Goal: Obtain resource: Download file/media

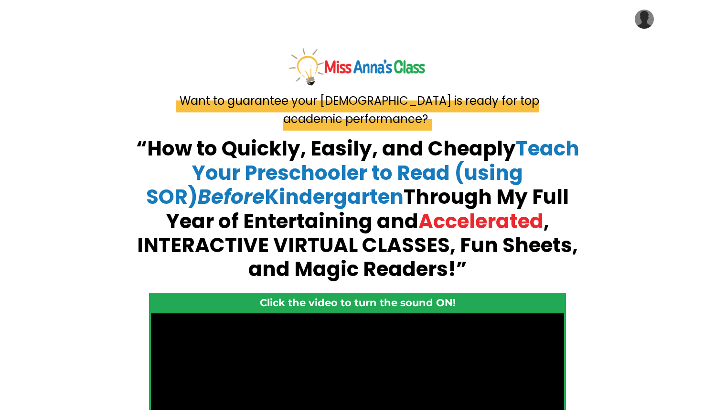
click at [642, 24] on img at bounding box center [644, 19] width 19 height 19
click at [635, 44] on link "My Library" at bounding box center [616, 48] width 96 height 22
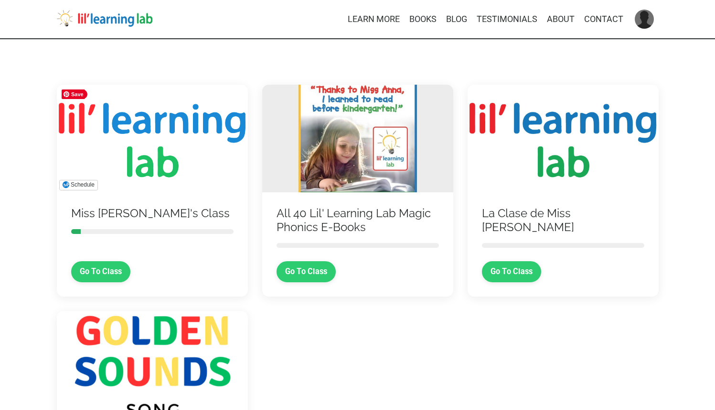
click at [170, 158] on img at bounding box center [152, 139] width 191 height 108
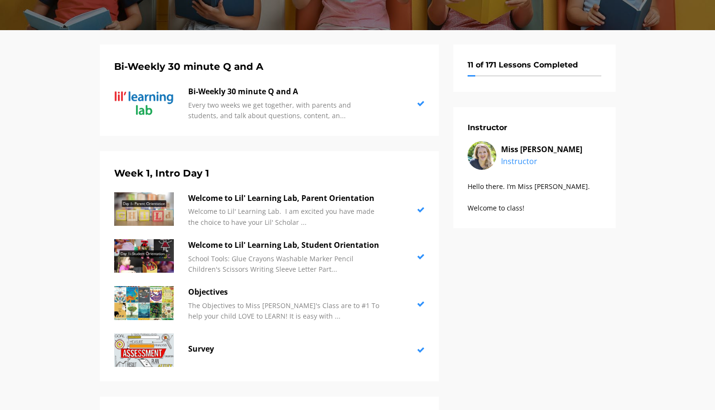
scroll to position [211, 0]
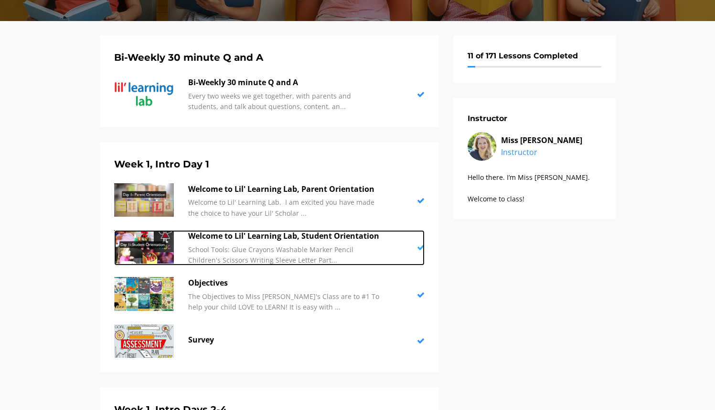
click at [290, 248] on p "School Tools: Glue Crayons Washable Marker Pencil Children's Scissors Writing S…" at bounding box center [283, 255] width 191 height 22
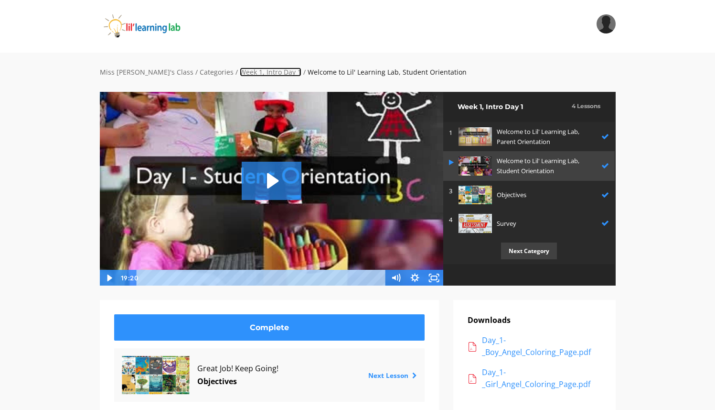
click at [240, 73] on link "Week 1, Intro Day 1" at bounding box center [271, 71] width 62 height 9
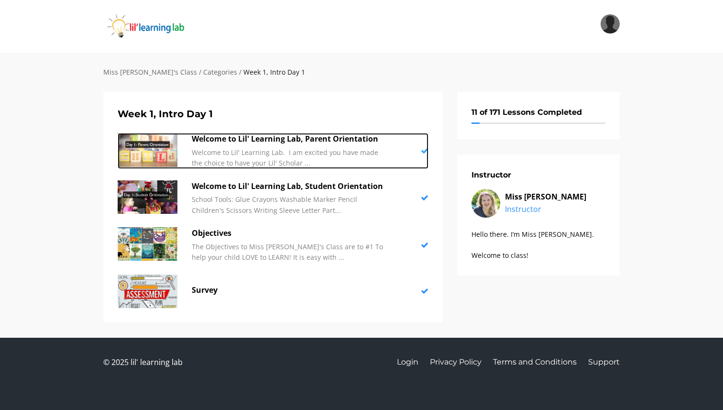
click at [276, 149] on p "Welcome to Lil' Learning Lab. I am excited you have made the choice to have you…" at bounding box center [287, 158] width 191 height 22
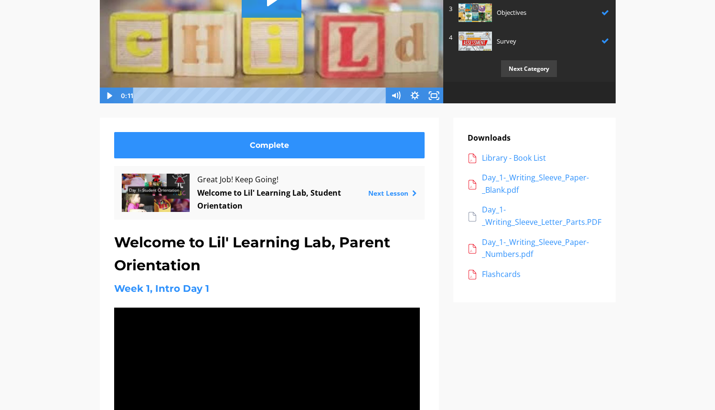
scroll to position [184, 0]
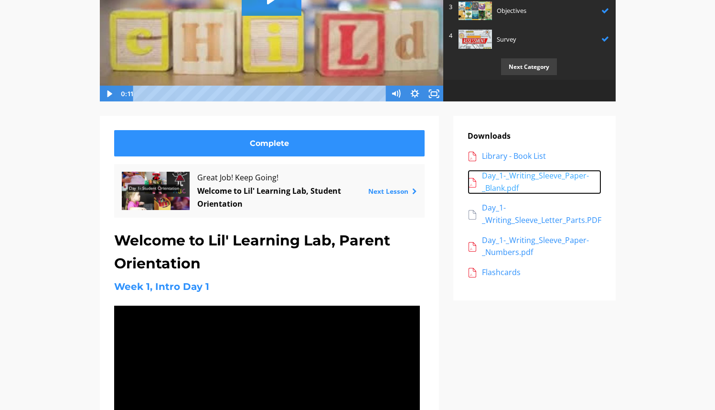
click at [522, 176] on div "Day_1-_Writing_Sleeve_Paper-_Blank.pdf" at bounding box center [541, 182] width 119 height 24
